Goal: Transaction & Acquisition: Purchase product/service

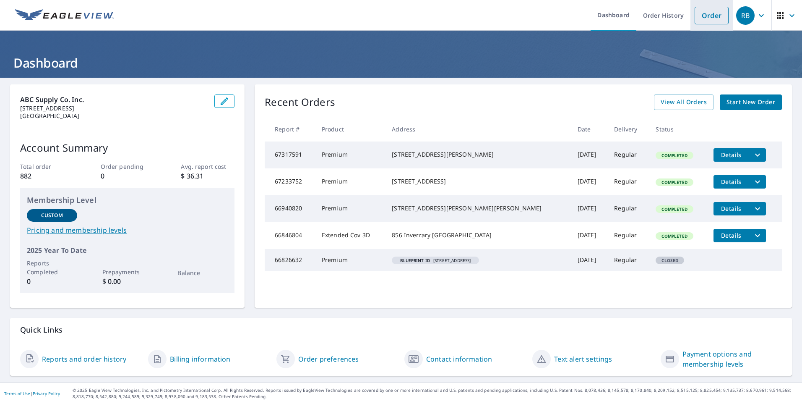
click at [703, 11] on link "Order" at bounding box center [712, 16] width 34 height 18
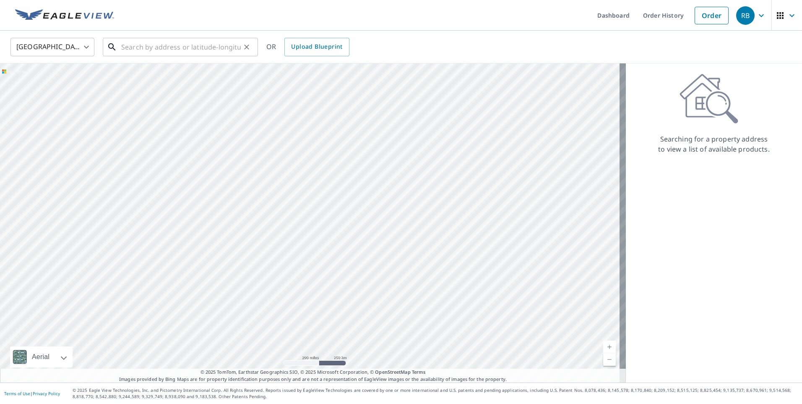
click at [127, 49] on input "text" at bounding box center [181, 46] width 120 height 23
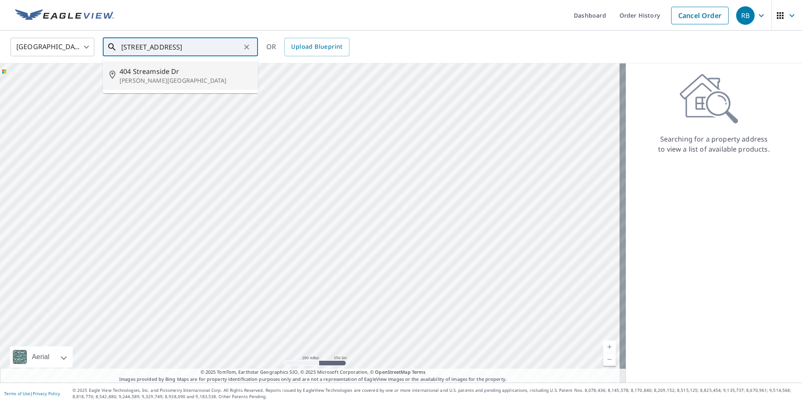
click at [141, 73] on span "404 Streamside Dr" at bounding box center [186, 71] width 132 height 10
type input "[STREET_ADDRESS][PERSON_NAME]"
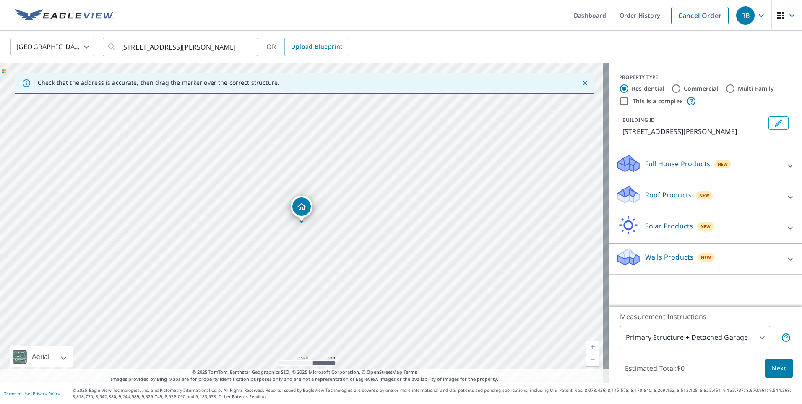
click at [673, 196] on p "Roof Products" at bounding box center [668, 195] width 47 height 10
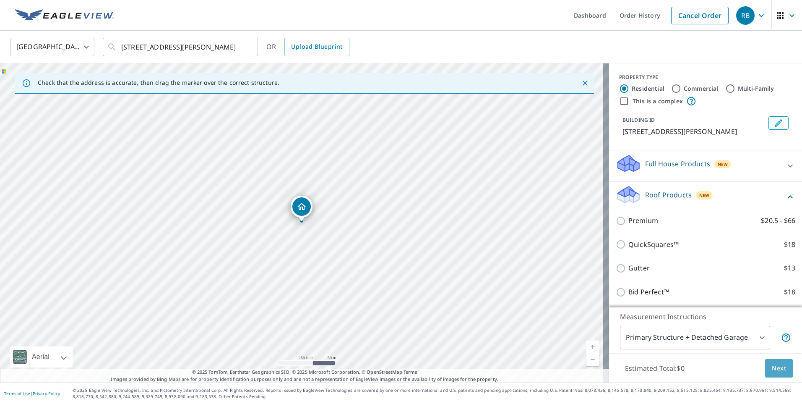
click at [772, 366] on span "Next" at bounding box center [779, 368] width 14 height 10
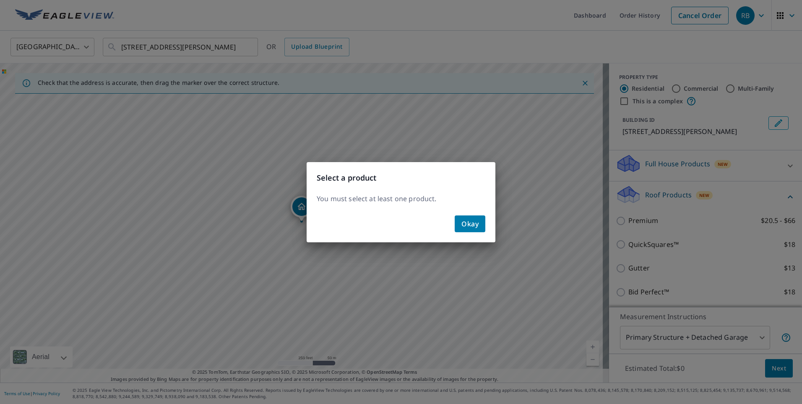
click at [616, 219] on div "Select a product You must select at least one product. Okay" at bounding box center [401, 202] width 802 height 404
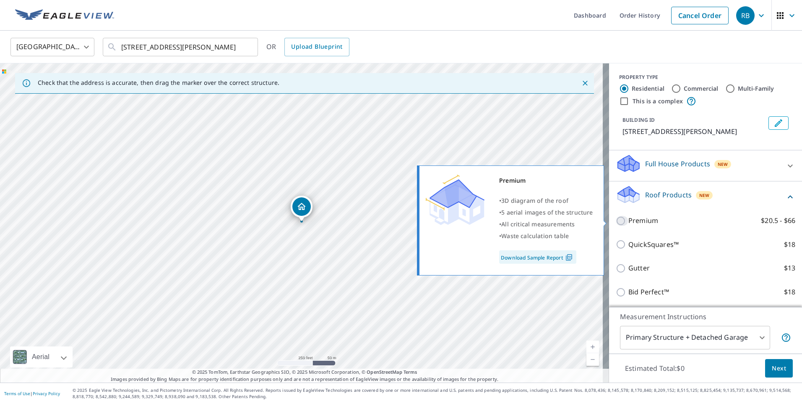
click at [616, 218] on input "Premium $20.5 - $66" at bounding box center [622, 221] width 13 height 10
checkbox input "true"
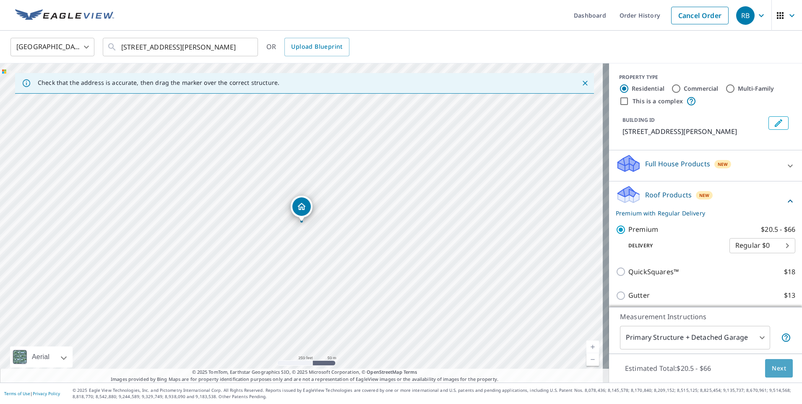
click at [773, 365] on span "Next" at bounding box center [779, 368] width 14 height 10
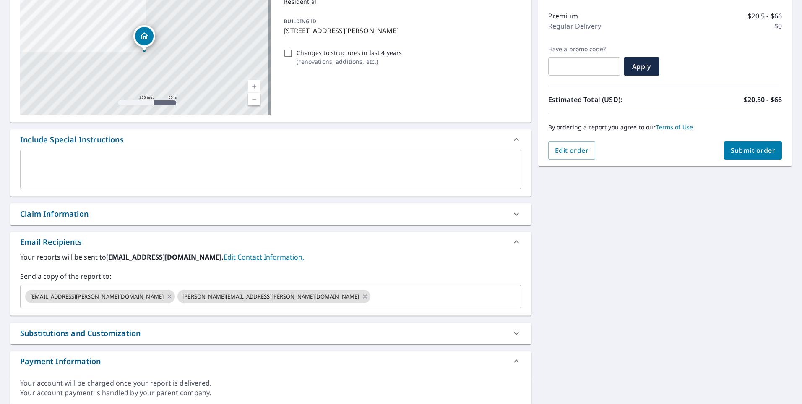
scroll to position [126, 0]
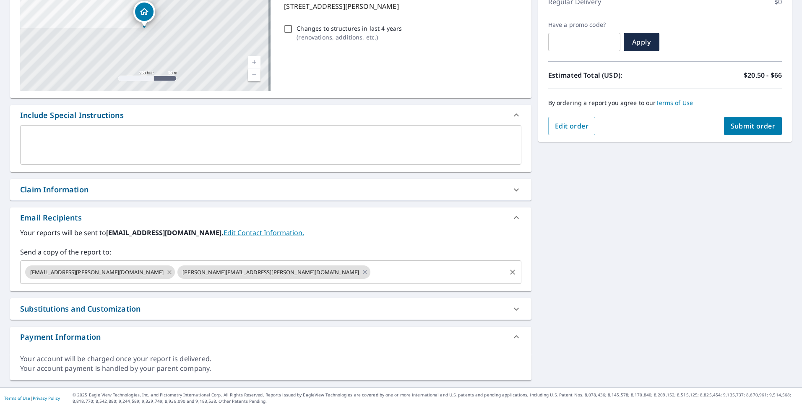
click at [166, 273] on icon at bounding box center [169, 271] width 7 height 9
click at [209, 272] on icon at bounding box center [212, 271] width 7 height 9
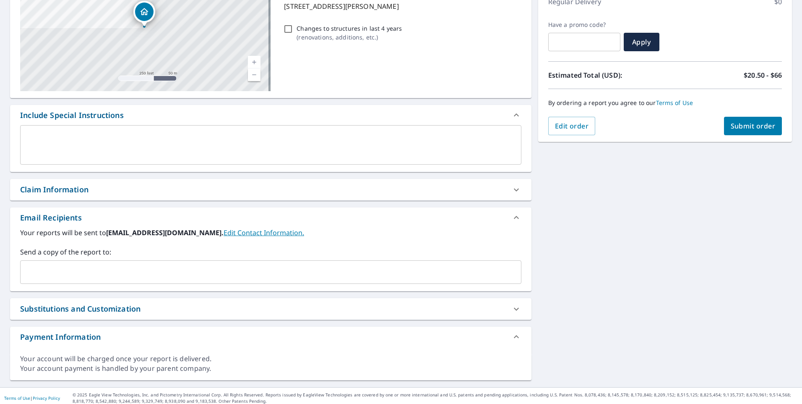
click at [108, 269] on input "text" at bounding box center [264, 272] width 481 height 16
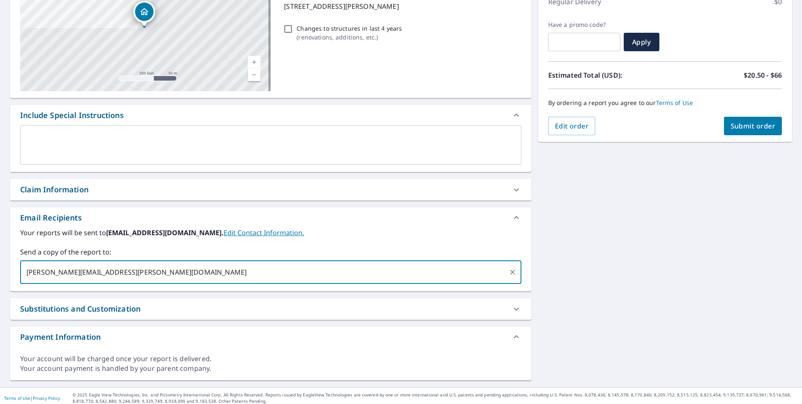
type input "[PERSON_NAME][EMAIL_ADDRESS][PERSON_NAME][DOMAIN_NAME]"
type input "[EMAIL_ADDRESS][DOMAIN_NAME]"
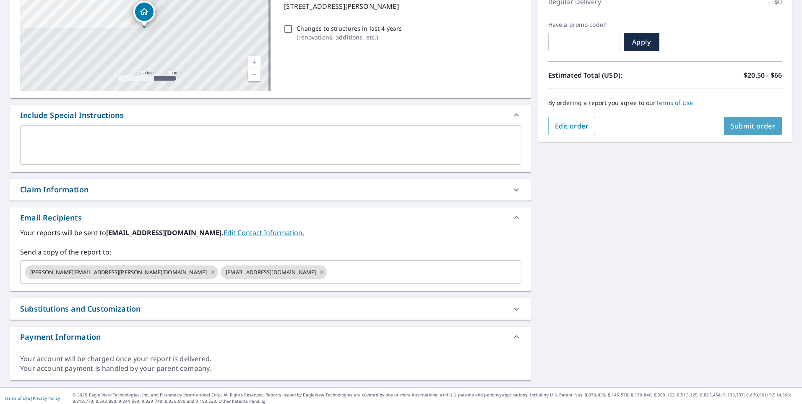
click at [749, 125] on span "Submit order" at bounding box center [753, 125] width 45 height 9
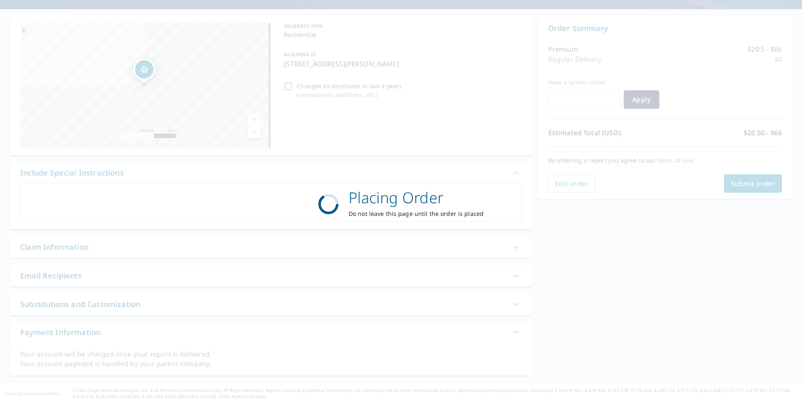
scroll to position [68, 0]
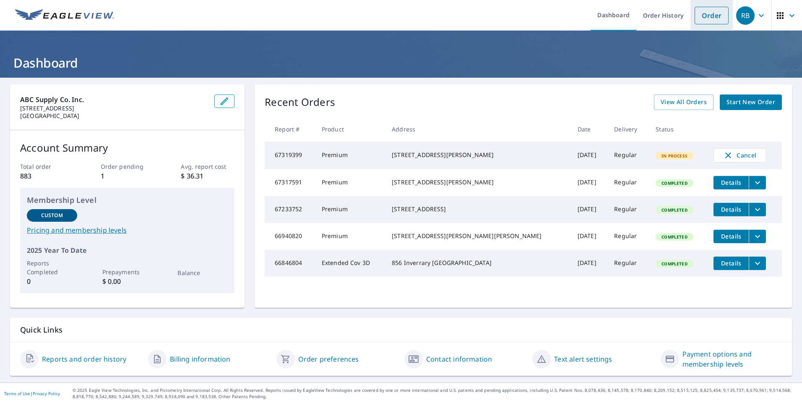
click at [704, 13] on link "Order" at bounding box center [712, 16] width 34 height 18
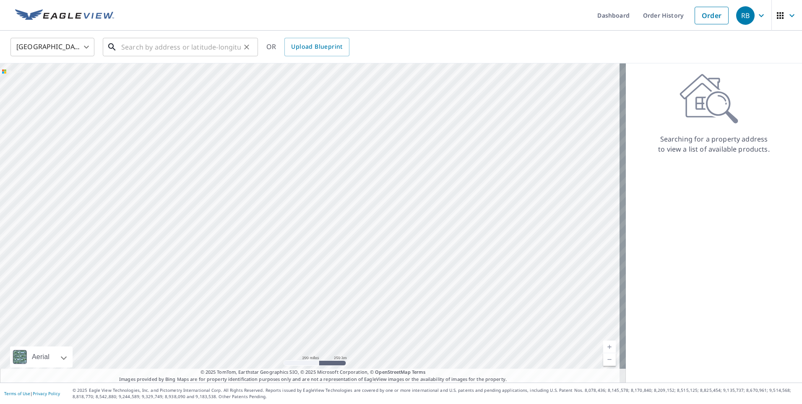
click at [124, 48] on input "text" at bounding box center [181, 46] width 120 height 23
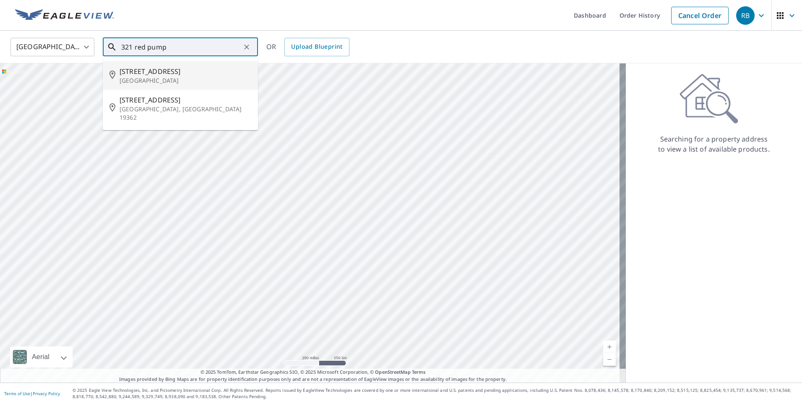
click at [130, 71] on span "321 Red Pump Rd" at bounding box center [186, 71] width 132 height 10
type input "321 Red Pump Rd Bel Air, MD 21014"
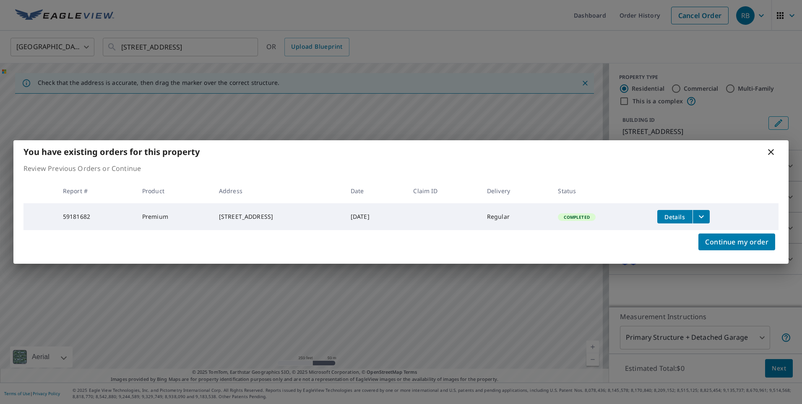
click at [772, 152] on icon at bounding box center [771, 152] width 10 height 10
